Goal: Information Seeking & Learning: Learn about a topic

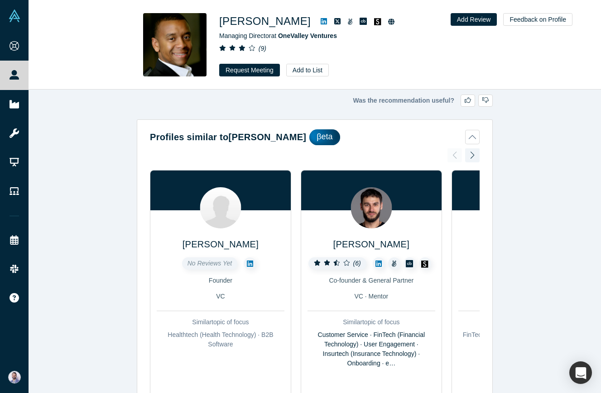
scroll to position [307, 0]
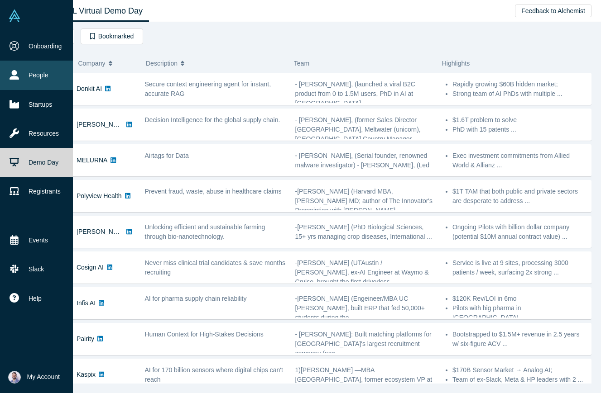
click at [51, 75] on link "People" at bounding box center [36, 75] width 73 height 29
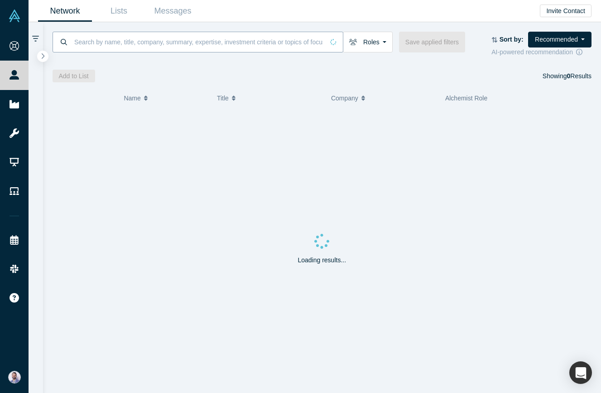
click at [207, 43] on input at bounding box center [198, 41] width 250 height 21
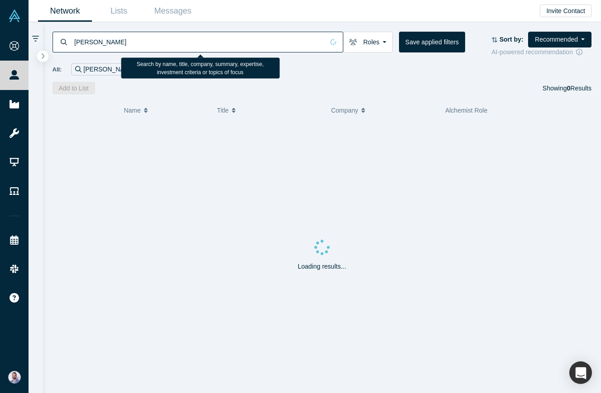
type input "devita"
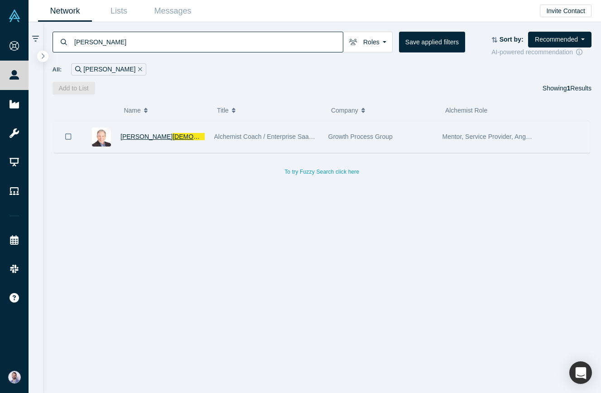
click at [173, 136] on span "DeVita" at bounding box center [208, 136] width 71 height 7
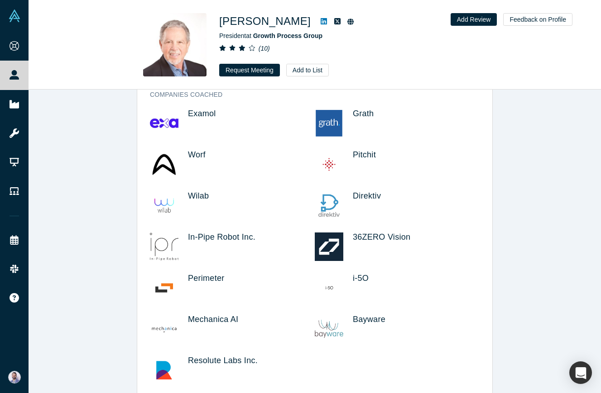
scroll to position [1501, 0]
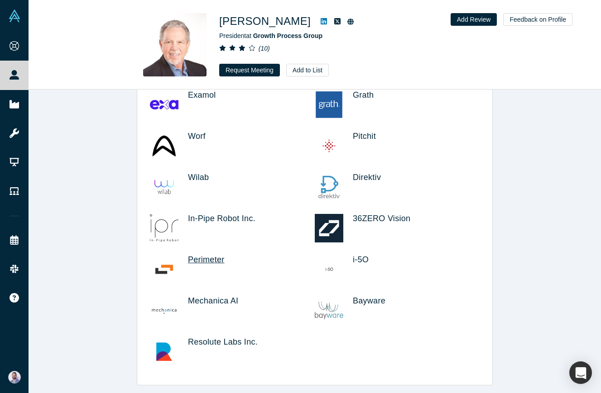
click at [210, 258] on span "Perimeter" at bounding box center [206, 259] width 36 height 9
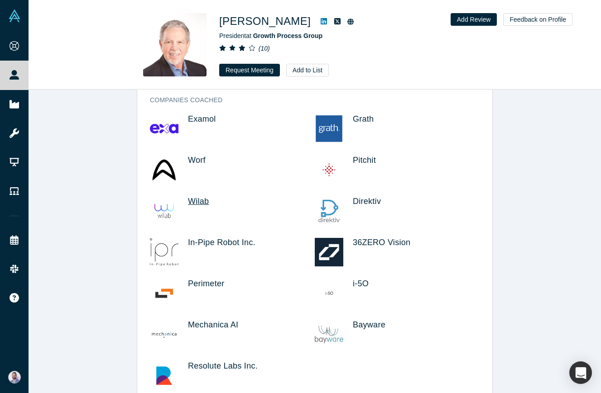
scroll to position [1473, 0]
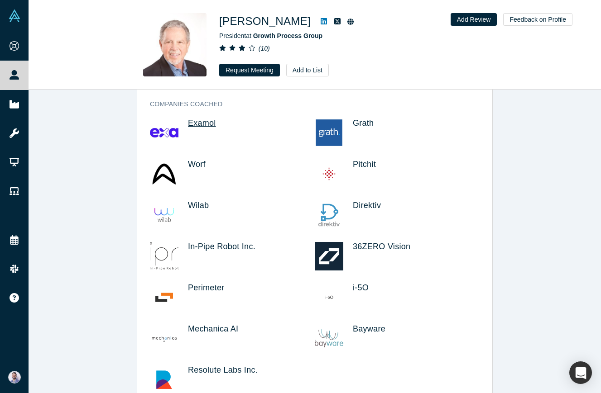
click at [202, 121] on span "Examol" at bounding box center [202, 123] width 28 height 9
click at [194, 167] on span "Worf" at bounding box center [197, 164] width 18 height 9
click at [195, 199] on div "Worf" at bounding box center [232, 180] width 165 height 41
click at [195, 200] on div "Worf" at bounding box center [232, 180] width 165 height 41
click at [194, 204] on span "Wilab" at bounding box center [198, 205] width 21 height 9
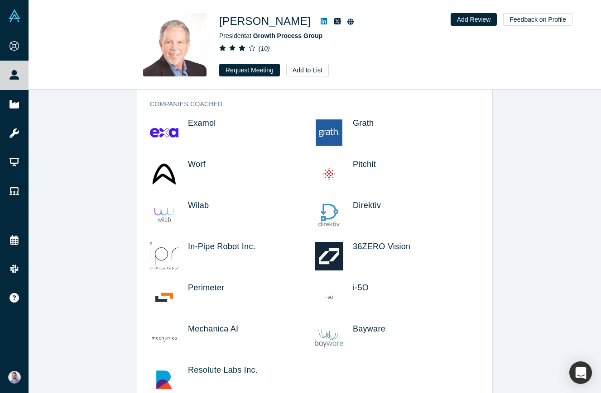
click at [211, 324] on div "Perimeter" at bounding box center [232, 303] width 165 height 41
click at [209, 329] on span "Mechanica AI" at bounding box center [213, 329] width 50 height 9
click at [217, 370] on span "Resolute Labs Inc." at bounding box center [223, 370] width 70 height 9
click at [373, 329] on span "Bayware" at bounding box center [369, 329] width 33 height 9
click at [364, 288] on span "i-5O" at bounding box center [361, 287] width 16 height 9
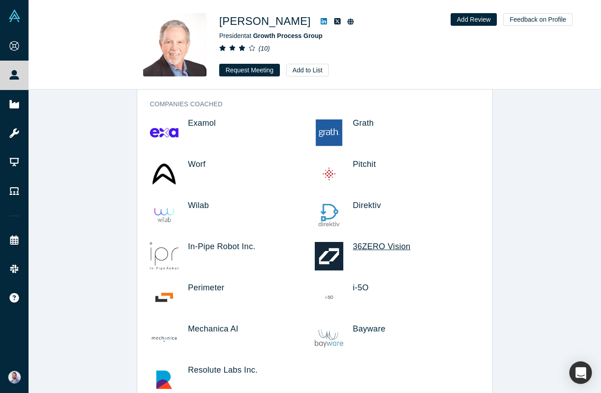
click at [371, 250] on span "36ZERO Vision" at bounding box center [382, 246] width 58 height 9
click at [373, 210] on span "Direktiv" at bounding box center [367, 205] width 28 height 9
click at [361, 167] on span "Pitchit" at bounding box center [364, 164] width 23 height 9
click at [360, 123] on span "Grath" at bounding box center [363, 123] width 21 height 9
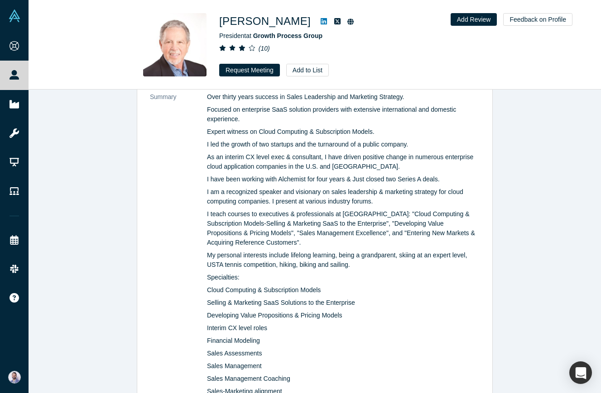
scroll to position [405, 0]
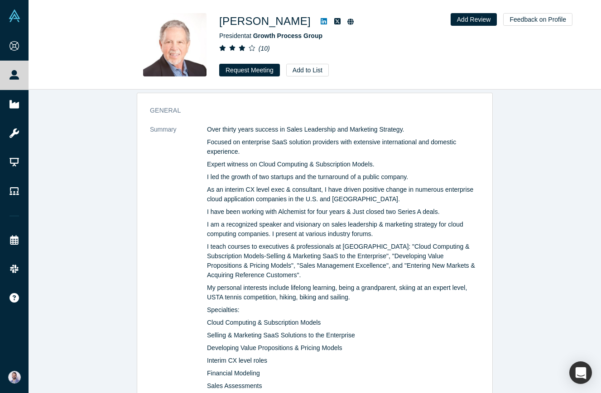
click at [256, 228] on p "I am a recognized speaker and visionary on sales leadership & marketing strateg…" at bounding box center [343, 229] width 273 height 19
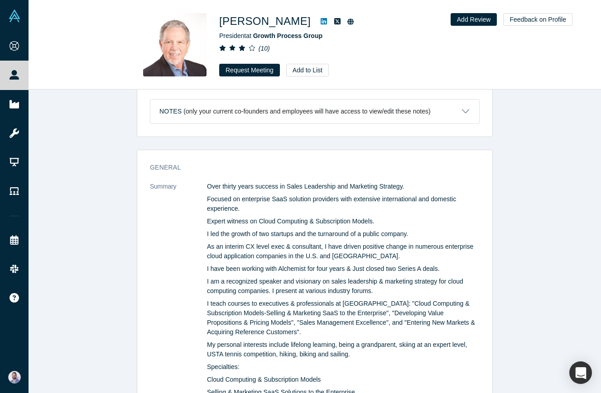
scroll to position [383, 0]
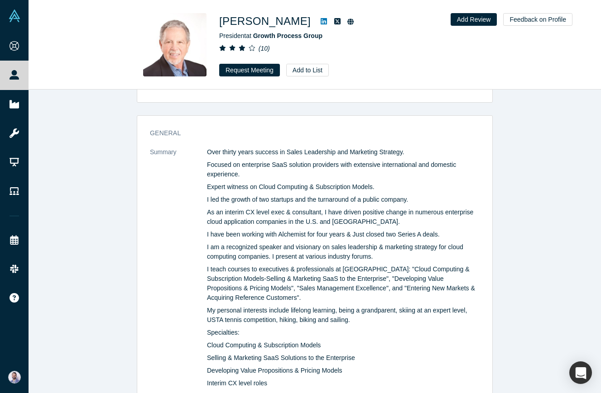
click at [311, 13] on div at bounding box center [337, 21] width 53 height 16
click at [317, 17] on link at bounding box center [324, 21] width 14 height 11
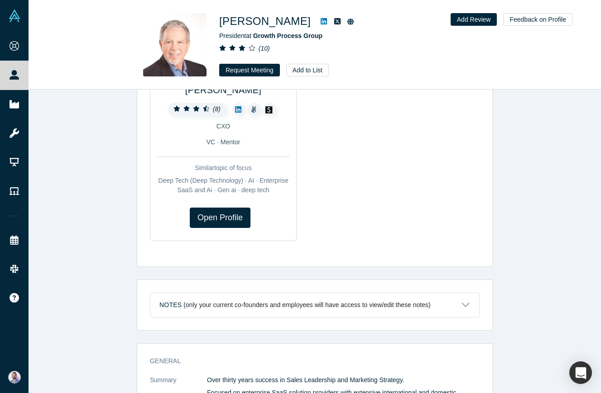
scroll to position [0, 0]
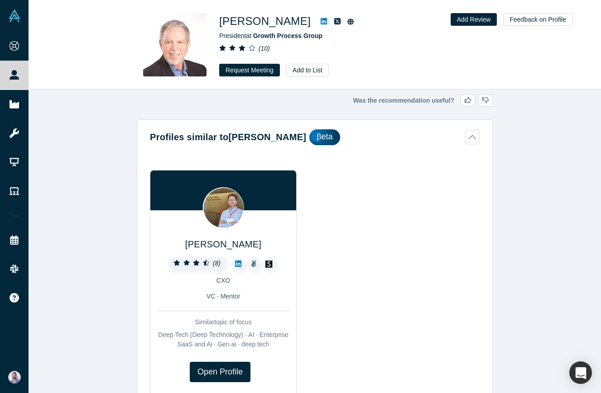
click at [321, 23] on icon at bounding box center [324, 21] width 6 height 7
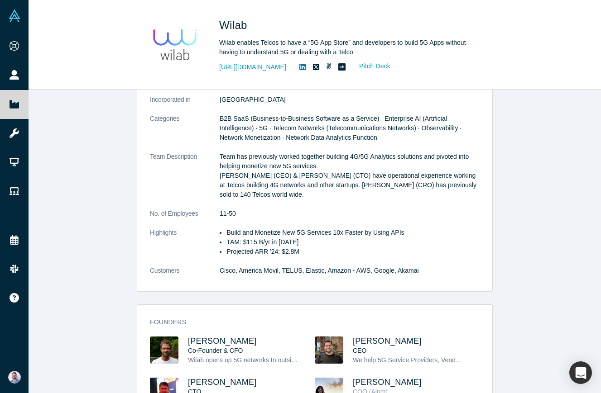
click at [341, 159] on div "overview Public Link https://vault.alchemistaccelerator.com/companies/public/wi…" at bounding box center [315, 138] width 356 height 307
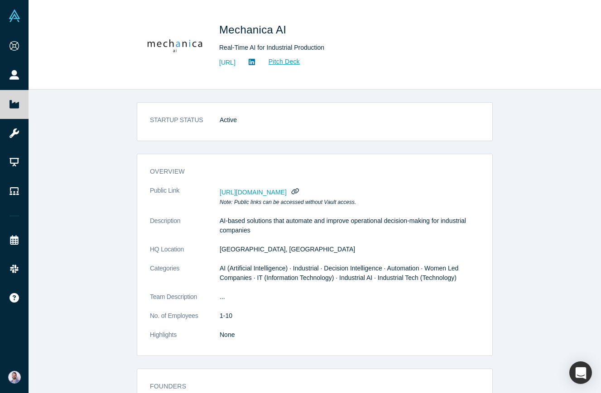
click at [341, 159] on div "overview Public Link https://vault.alchemistaccelerator.com/companies/public/me…" at bounding box center [315, 255] width 356 height 202
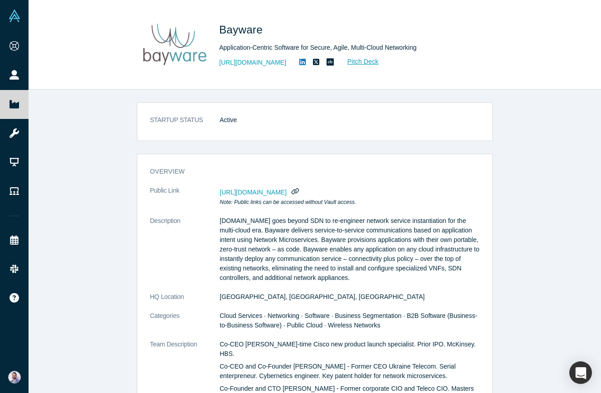
click at [341, 159] on div "overview Public Link https://vault.alchemistaccelerator.com/companies/public/ba…" at bounding box center [315, 310] width 356 height 313
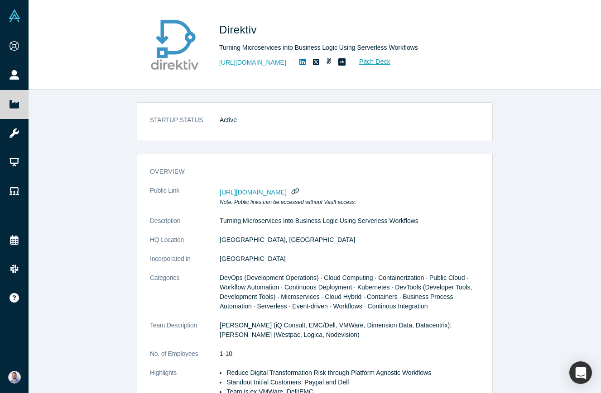
click at [281, 104] on div "STARTUP STATUS Active overview Public Link [URL][DOMAIN_NAME] Note: Public link…" at bounding box center [315, 242] width 572 height 304
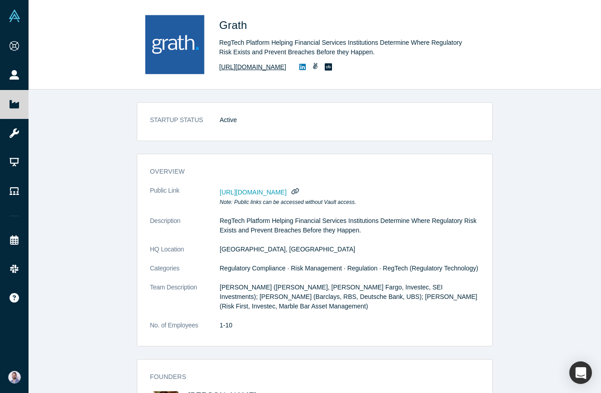
click at [260, 66] on link "[URL][DOMAIN_NAME]" at bounding box center [252, 67] width 67 height 10
